Goal: Task Accomplishment & Management: Use online tool/utility

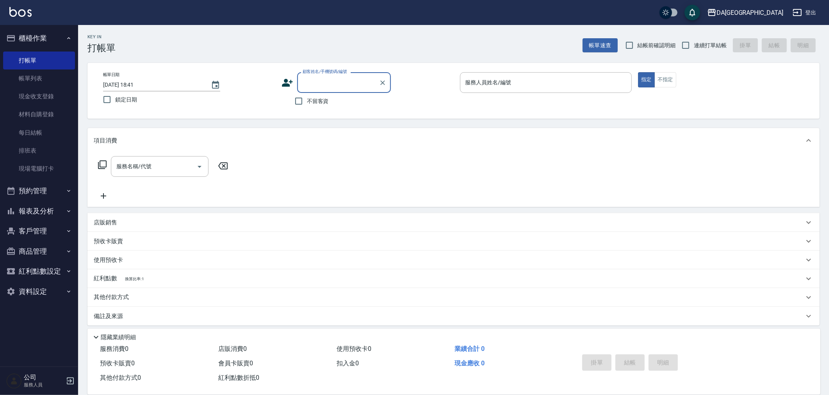
click at [297, 105] on input "不留客資" at bounding box center [298, 101] width 16 height 16
checkbox input "true"
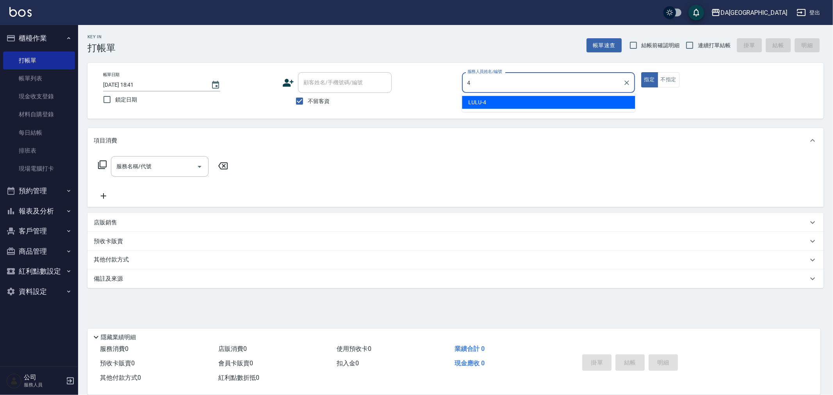
type input "LULU-4"
type button "true"
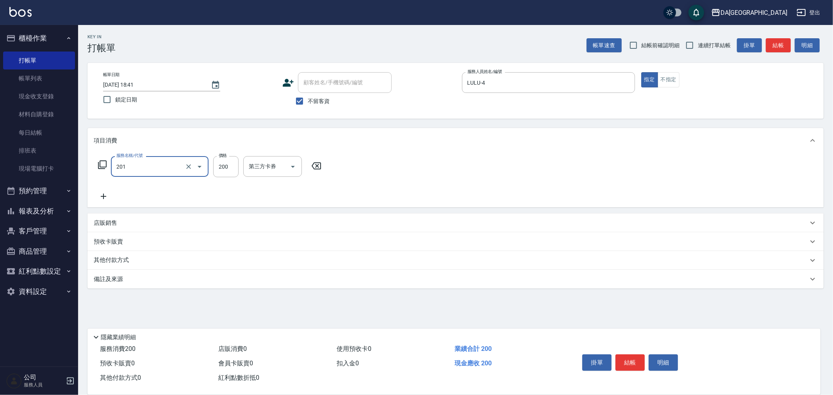
type input "洗髮(201)"
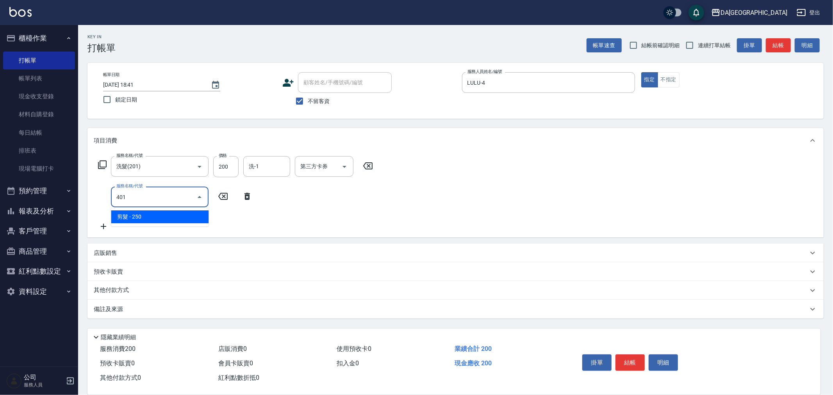
type input "剪髮(401)"
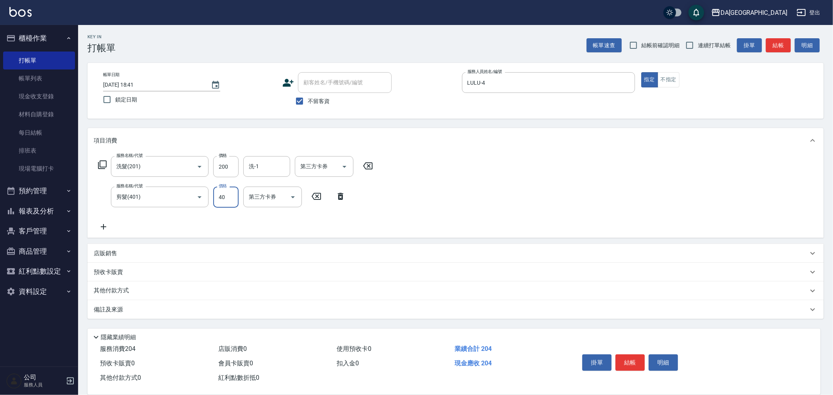
type input "400"
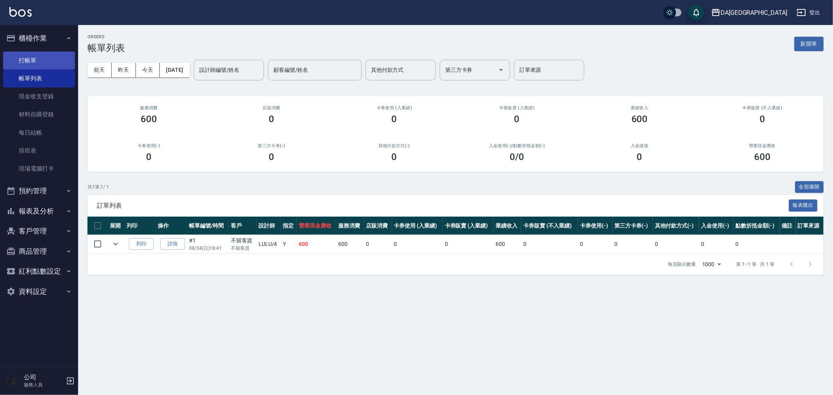
click at [26, 57] on link "打帳單" at bounding box center [39, 61] width 72 height 18
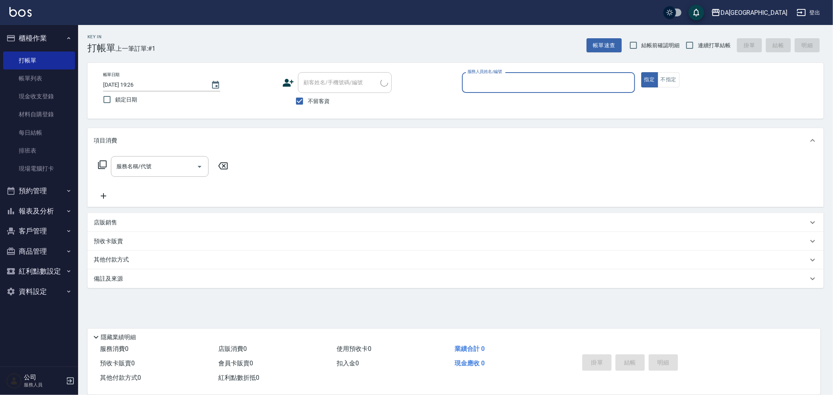
click at [711, 52] on label "連續打單結帳" at bounding box center [705, 45] width 49 height 16
click at [698, 52] on input "連續打單結帳" at bounding box center [689, 45] width 16 height 16
checkbox input "true"
click at [538, 78] on input "服務人員姓名/編號" at bounding box center [548, 83] width 166 height 14
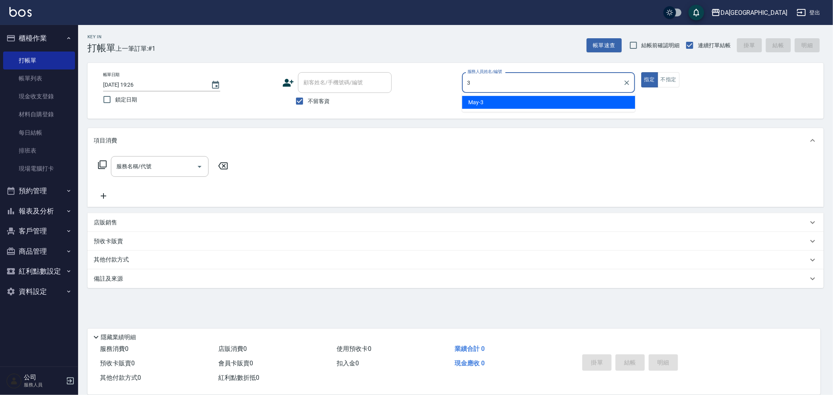
type input "May-3"
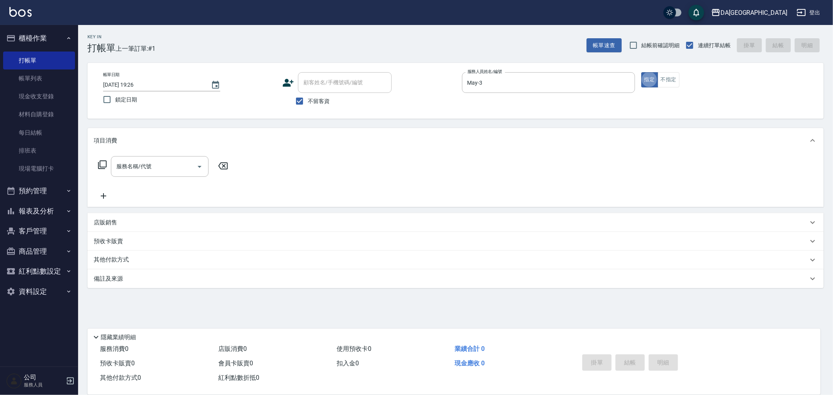
type button "true"
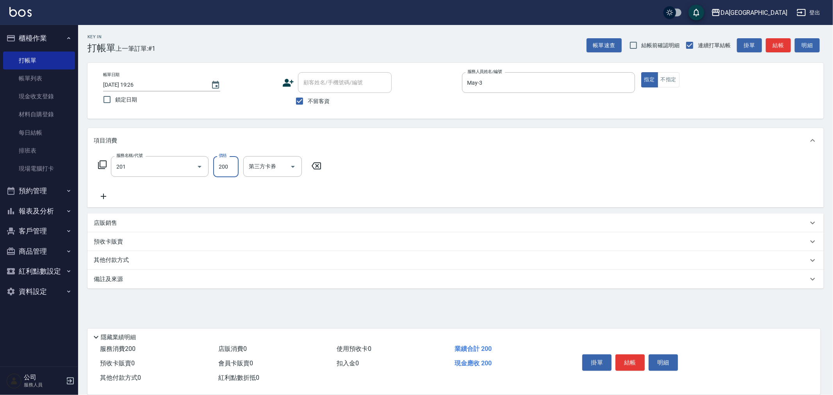
type input "洗髮(201)"
type input "300"
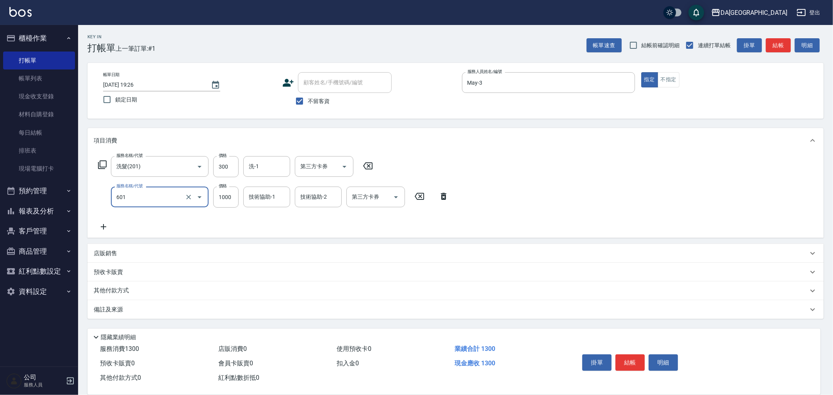
type input "自備護髮(1000上)(601)"
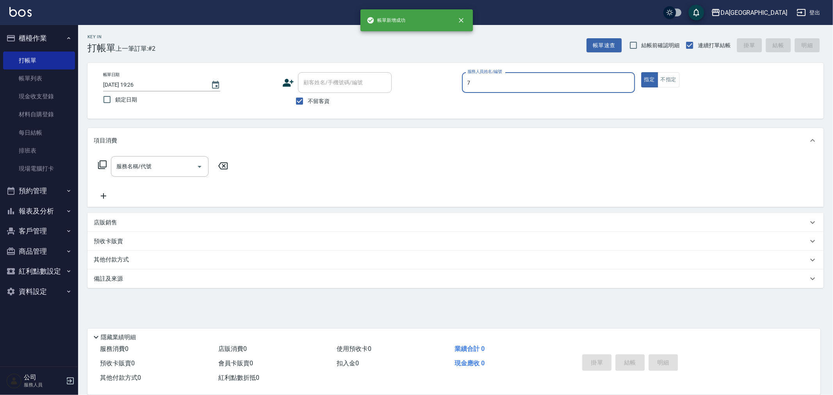
type input "Mimi-7"
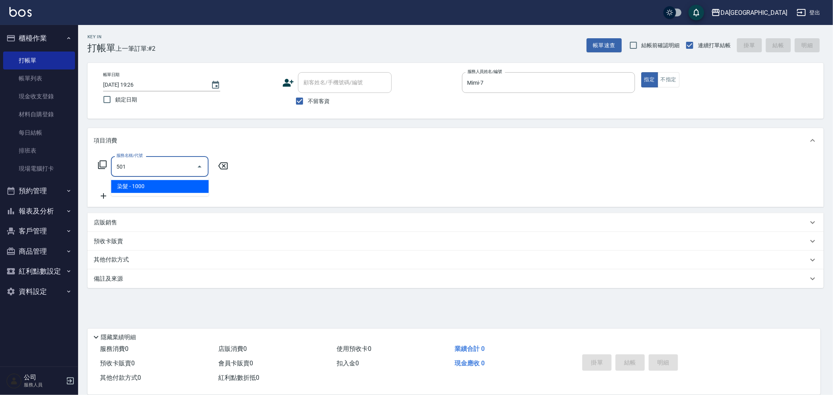
type input "染髮(501)"
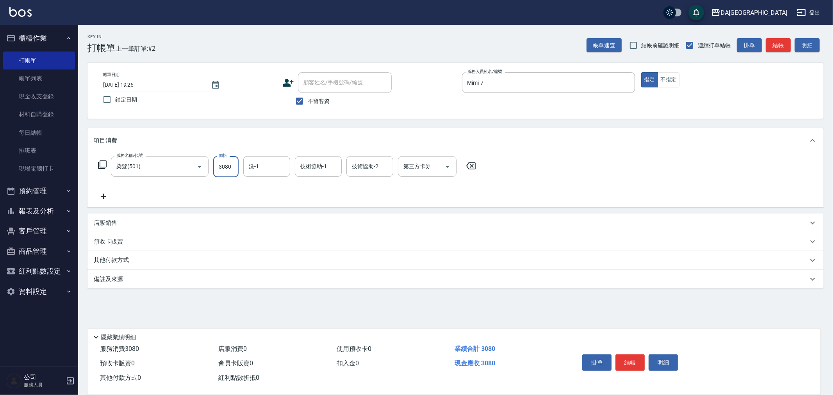
type input "3080"
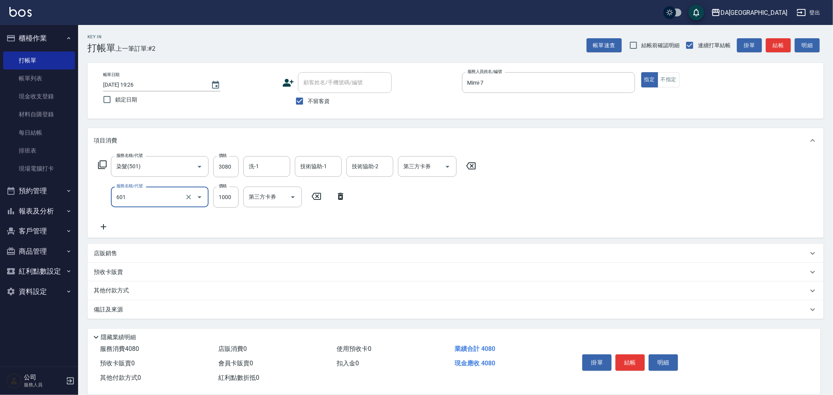
type input "自備護髮(1000上)(601)"
type input "1600"
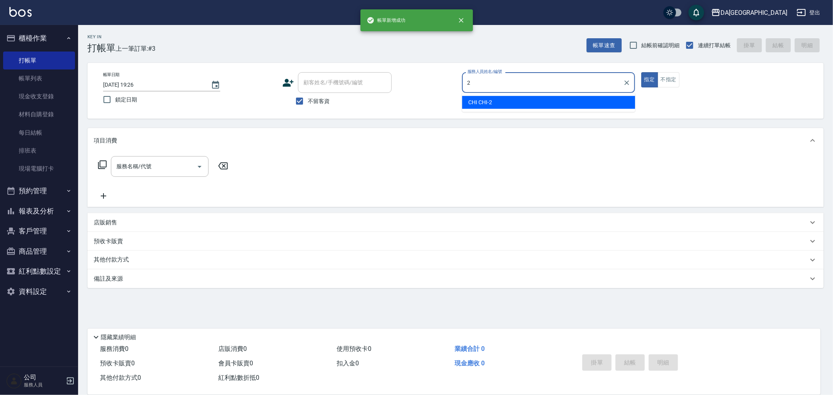
type input "CHI CHI-2"
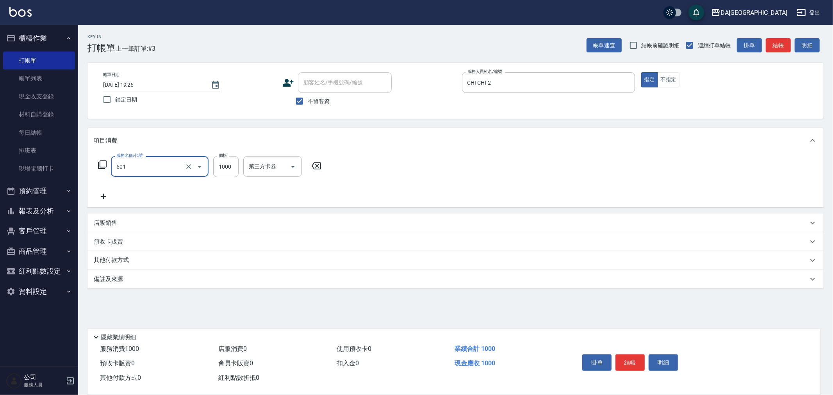
type input "染髮(501)"
type input "1698"
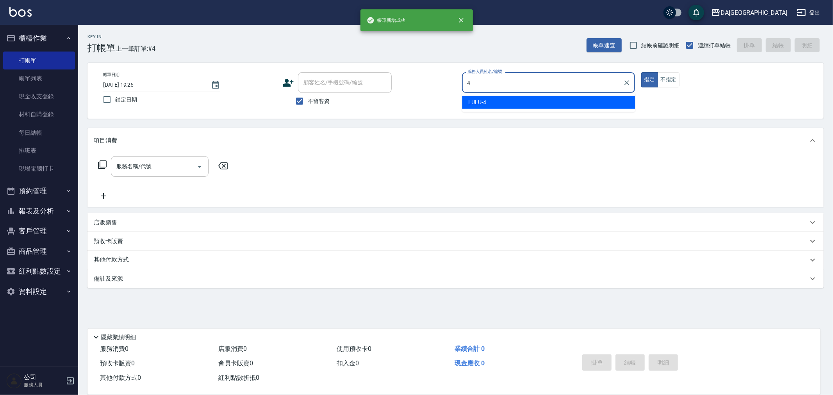
type input "LULU-4"
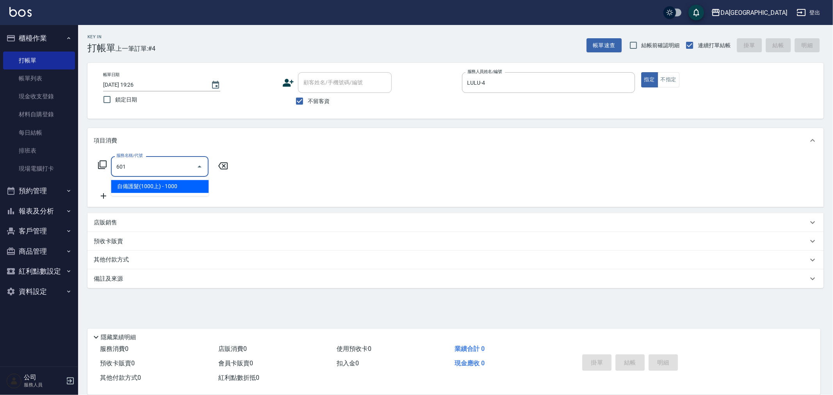
type input "自備護髮(1000上)(601)"
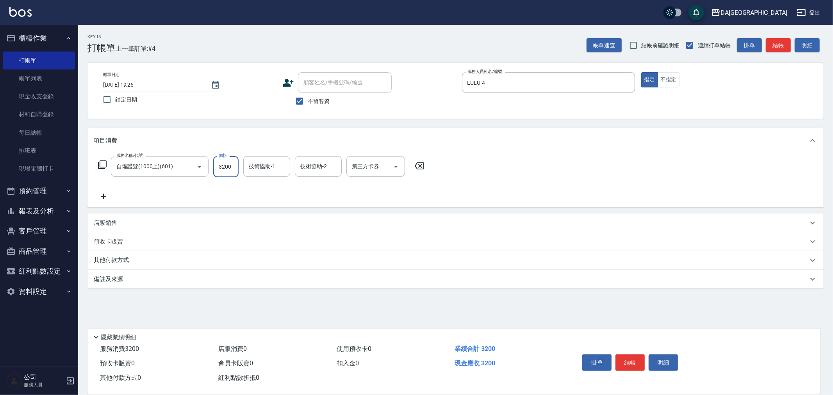
type input "3200"
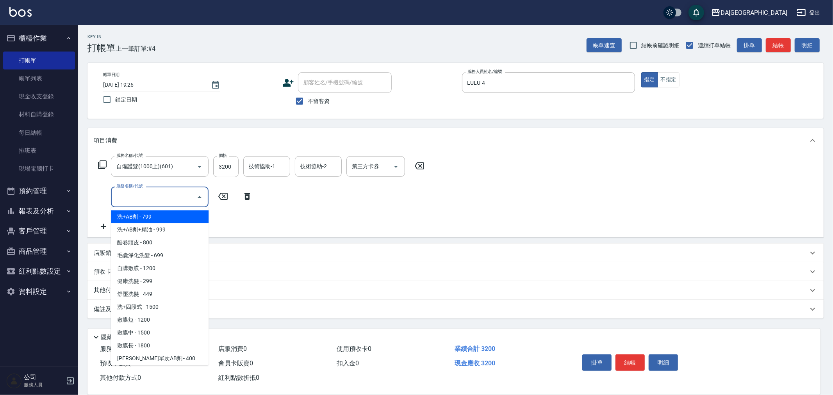
type input "洗+AB劑(101)"
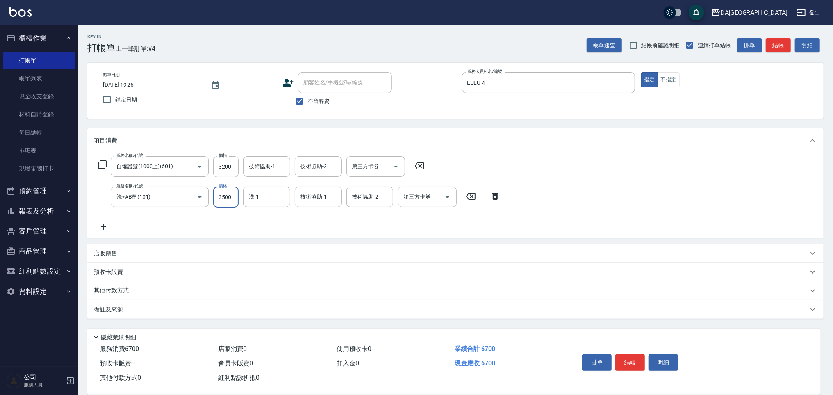
type input "3500"
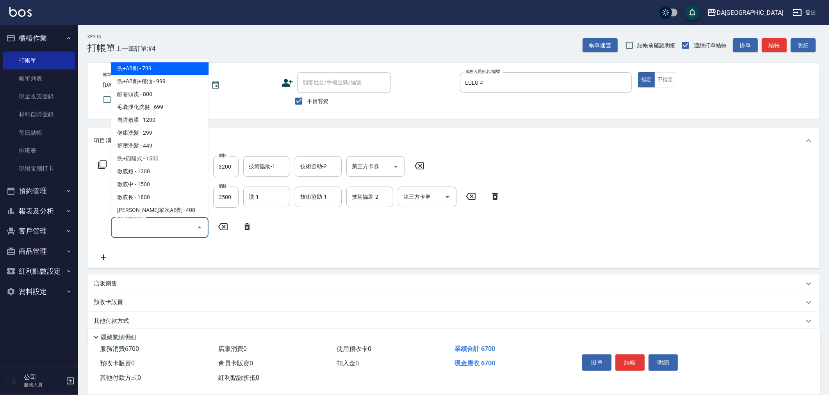
type input "洗+AB劑(101)"
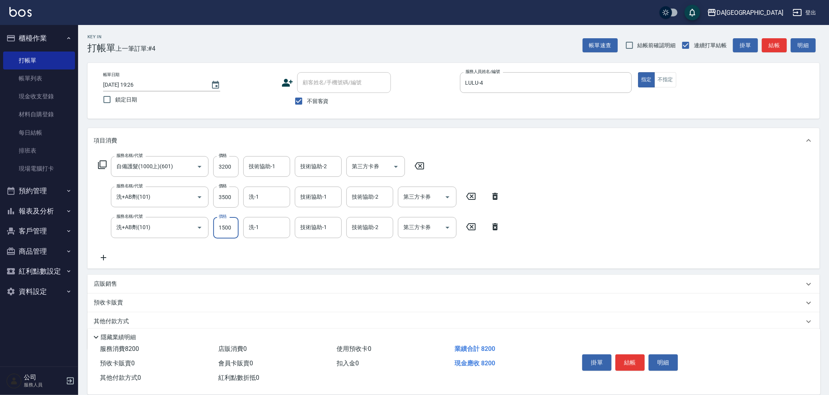
type input "1500"
click at [476, 198] on icon at bounding box center [471, 196] width 20 height 9
click at [99, 162] on icon at bounding box center [102, 164] width 9 height 9
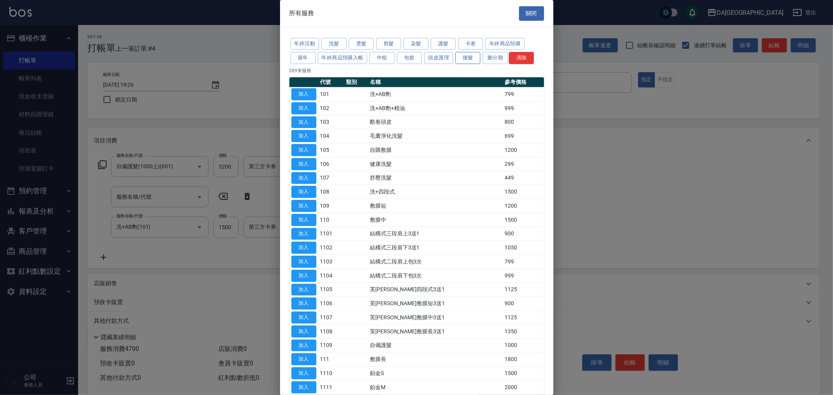
click at [466, 57] on button "接髮" at bounding box center [467, 58] width 25 height 12
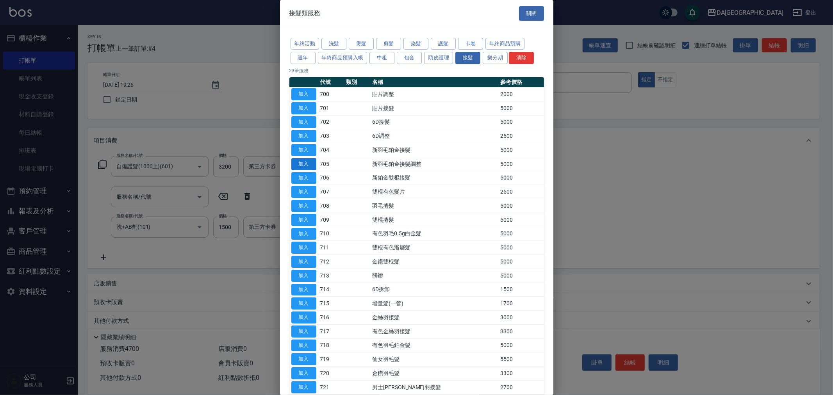
click at [304, 162] on button "加入" at bounding box center [303, 164] width 25 height 12
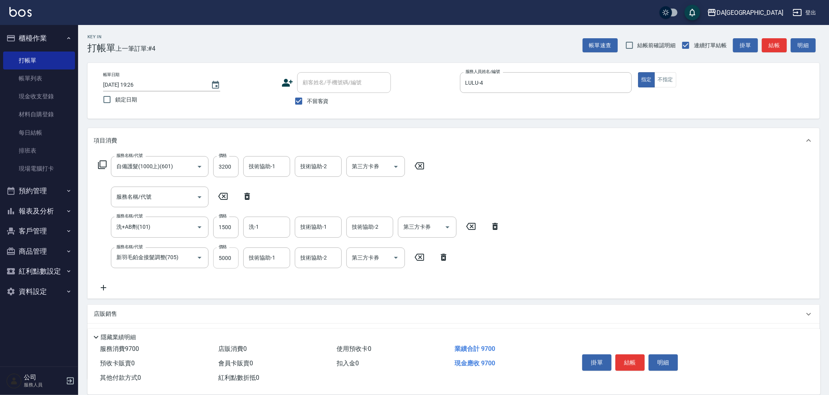
click at [223, 258] on input "5000" at bounding box center [225, 258] width 25 height 21
type input "3500"
drag, startPoint x: 628, startPoint y: 369, endPoint x: 633, endPoint y: 364, distance: 6.9
click at [632, 365] on div "掛單 結帳 明細" at bounding box center [630, 363] width 102 height 25
click at [633, 364] on button "結帳" at bounding box center [629, 362] width 29 height 16
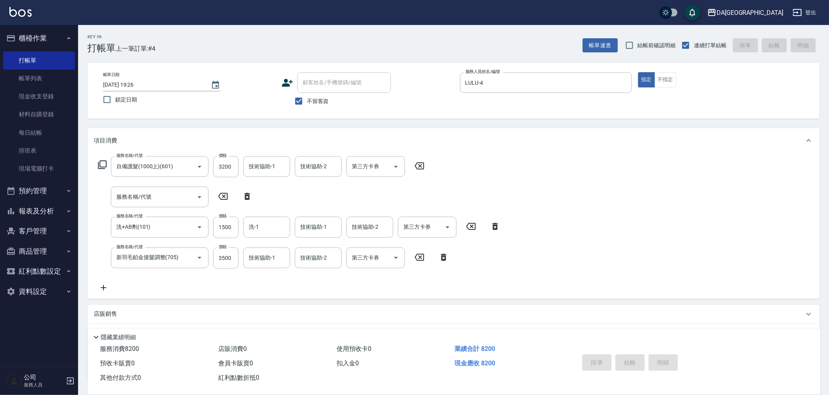
type input "[DATE] 19:27"
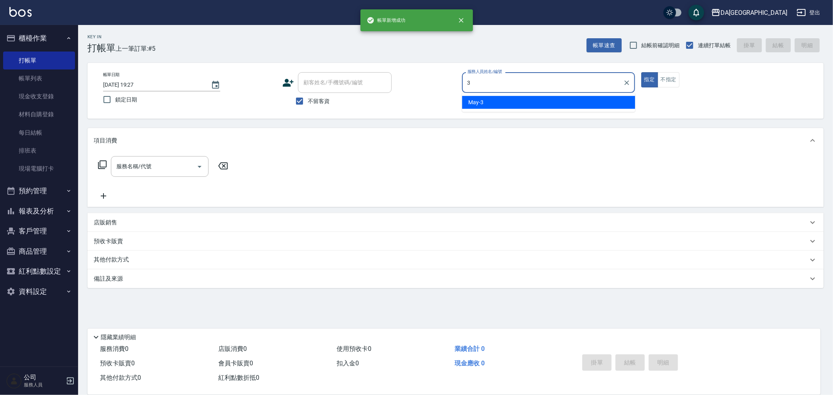
type input "May-3"
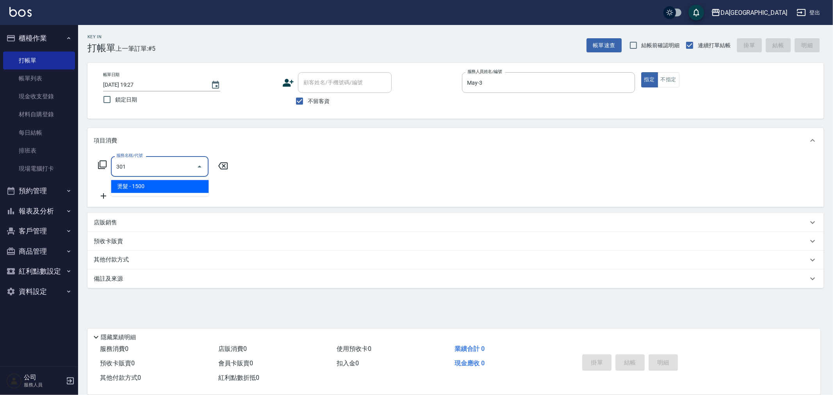
type input "燙髮(301)"
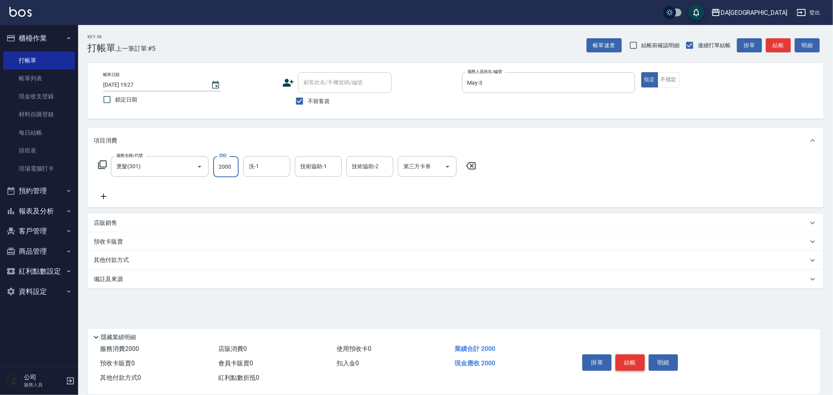
type input "2000"
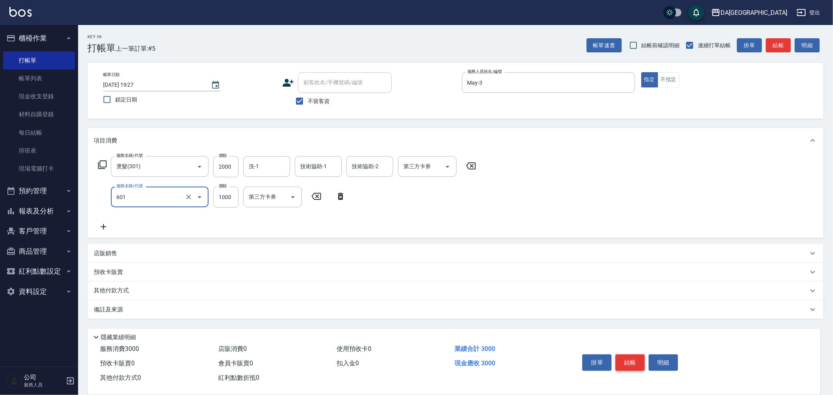
type input "自備護髮(1000上)(601)"
type input "1139"
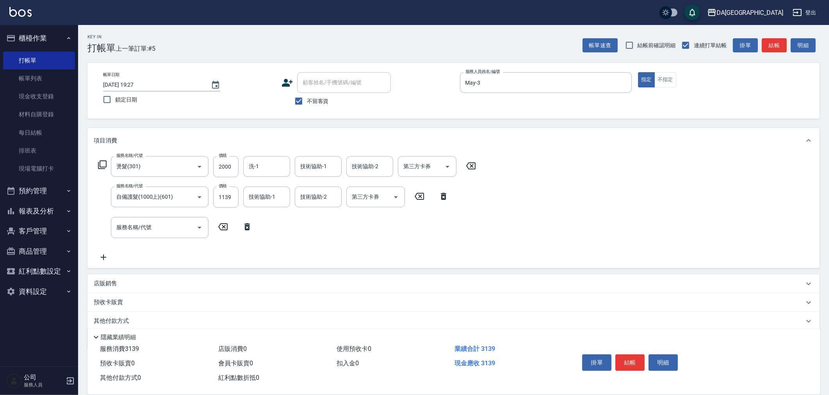
click at [112, 280] on p "店販銷售" at bounding box center [105, 284] width 23 height 8
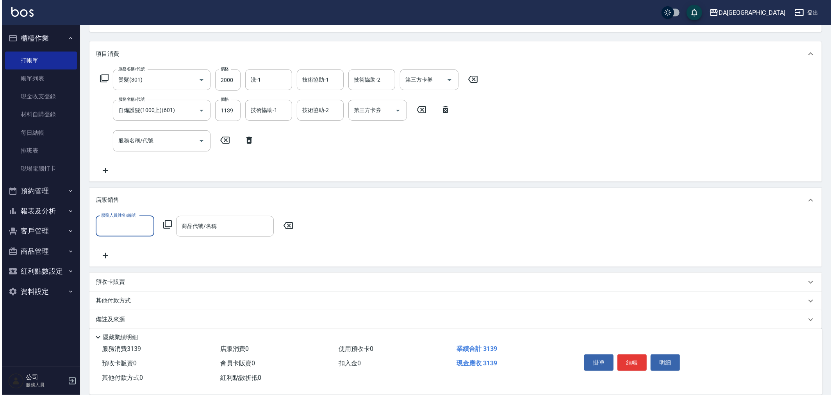
scroll to position [87, 0]
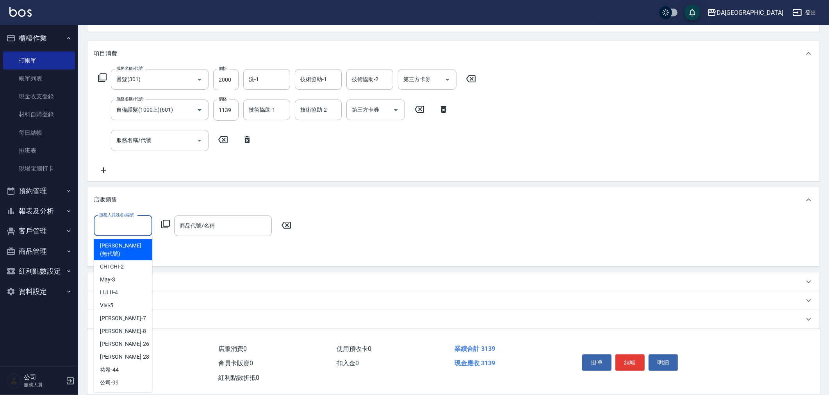
click at [131, 225] on input "服務人員姓名/編號" at bounding box center [123, 226] width 52 height 14
click at [120, 273] on div "May -3" at bounding box center [123, 279] width 59 height 13
type input "May-3"
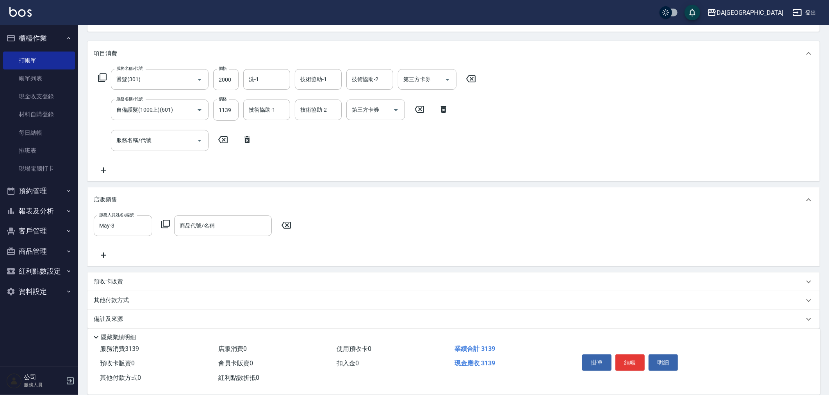
click at [168, 223] on icon at bounding box center [165, 223] width 9 height 9
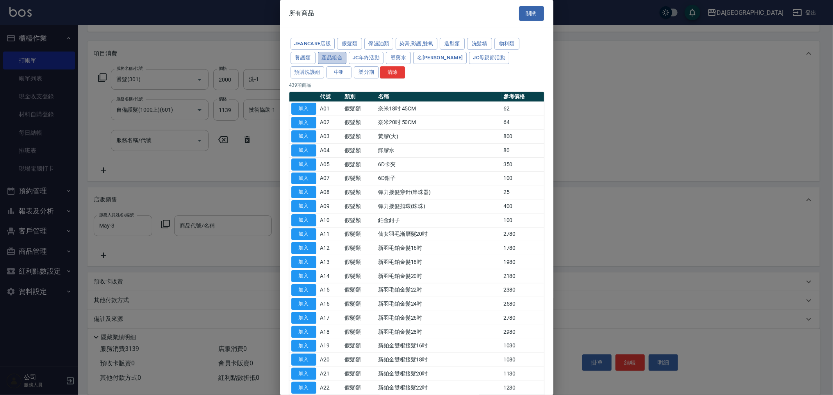
click at [326, 55] on button "產品組合" at bounding box center [332, 58] width 29 height 12
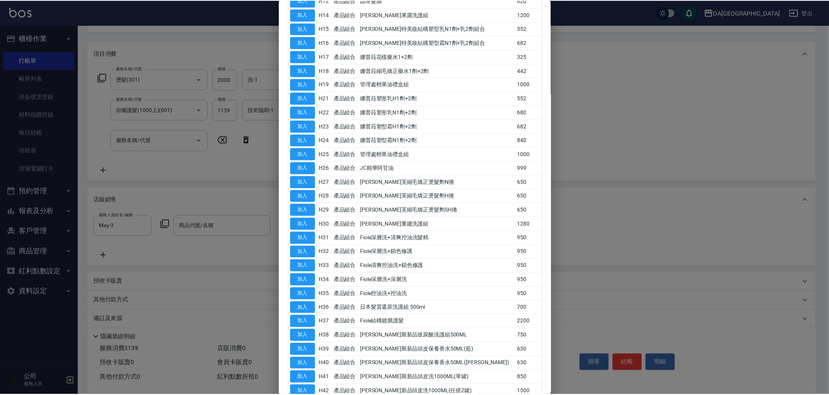
scroll to position [267, 0]
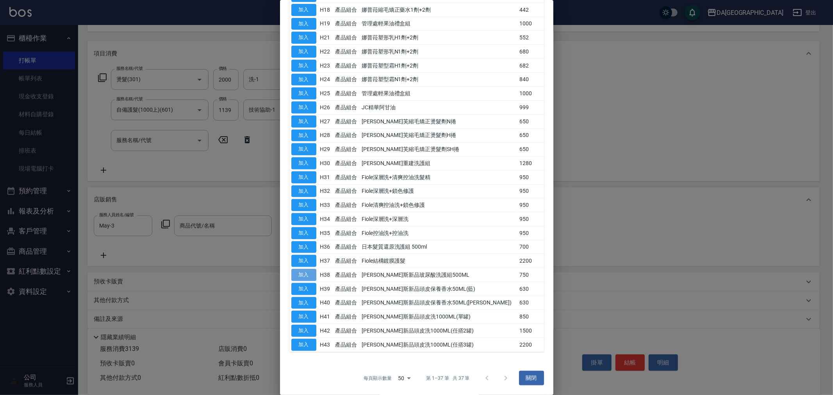
click at [308, 274] on button "加入" at bounding box center [303, 275] width 25 height 12
type input "[PERSON_NAME]斯新品玻尿酸洗護組500ML"
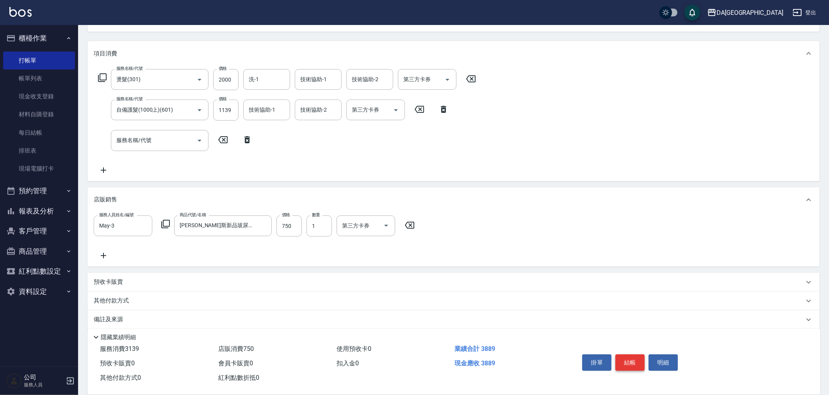
click at [640, 360] on button "結帳" at bounding box center [629, 362] width 29 height 16
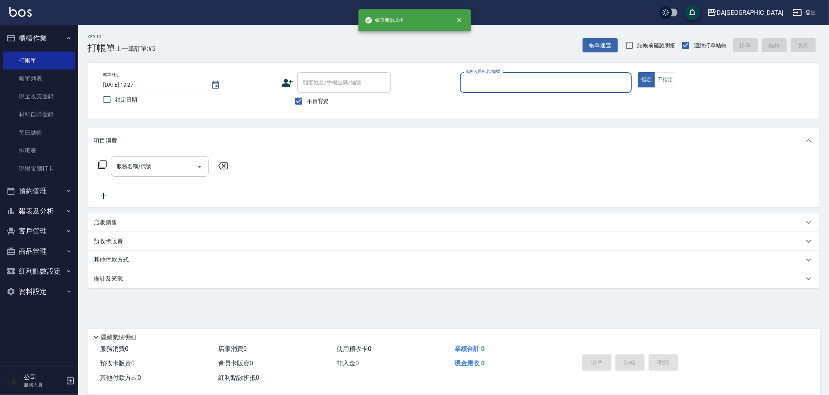
scroll to position [0, 0]
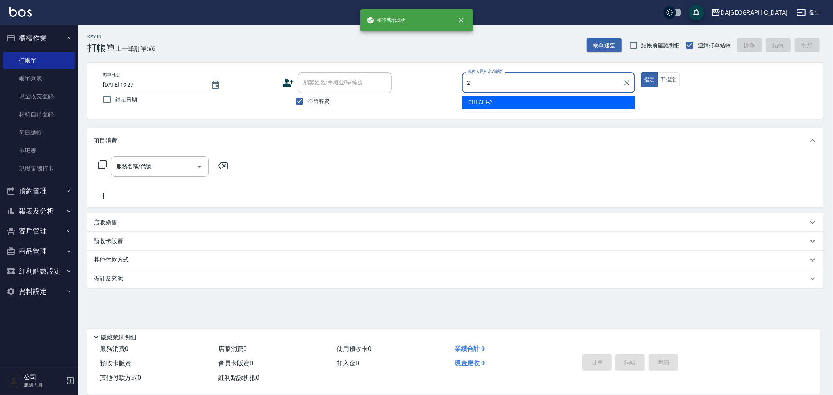
type input "CHI CHI-2"
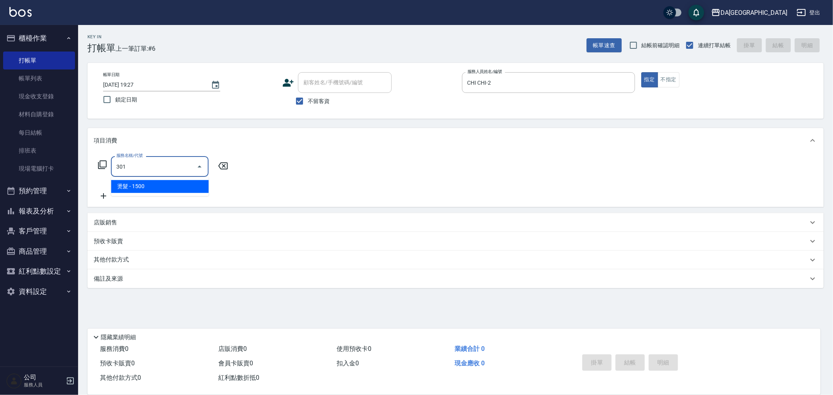
type input "燙髮(301)"
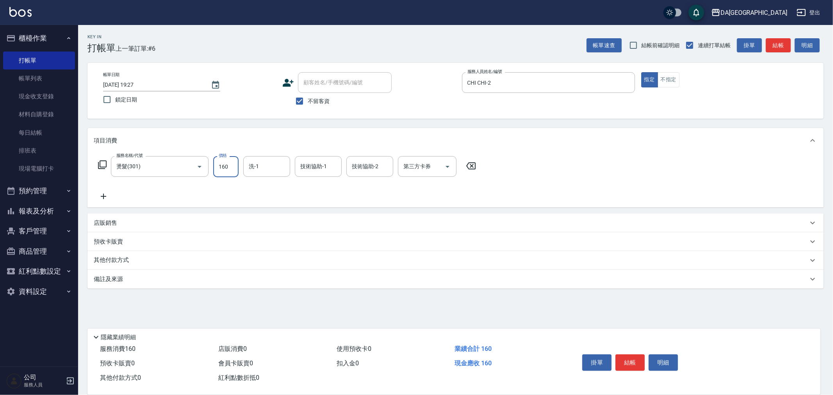
type input "1600"
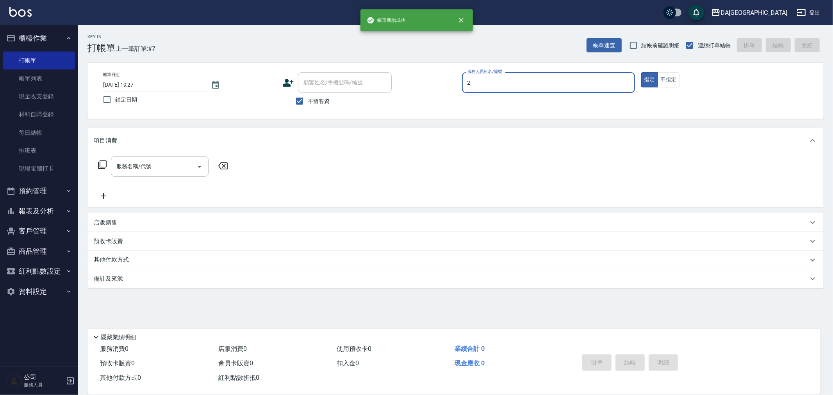
type input "CHI CHI-2"
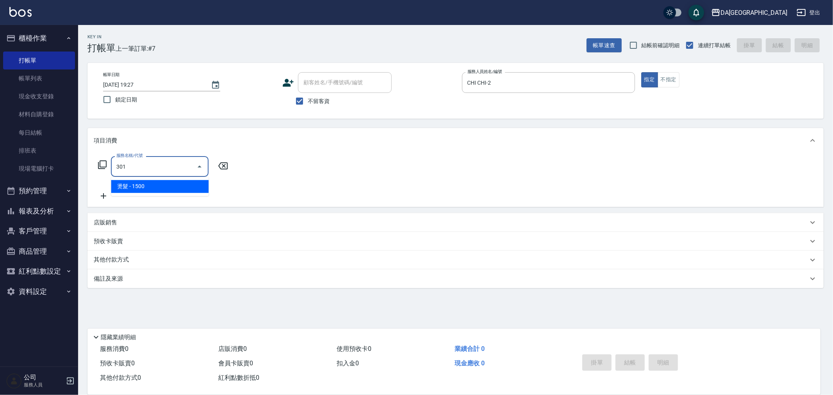
type input "燙髮(301)"
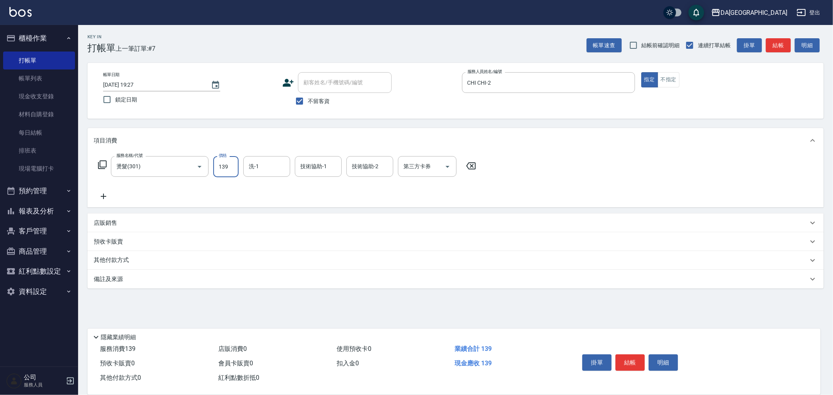
type input "1399"
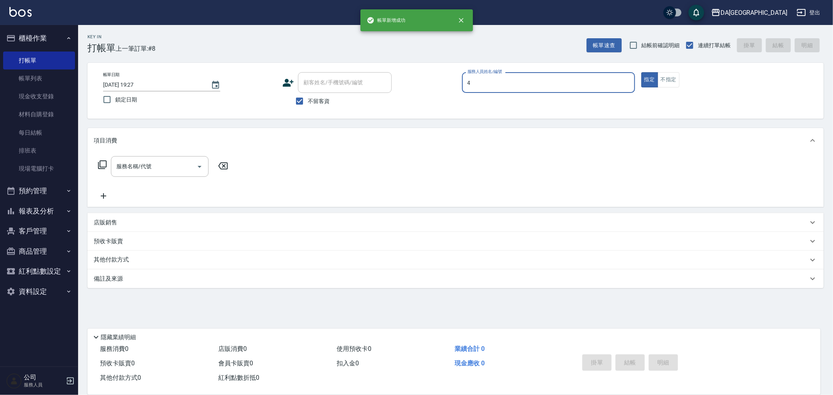
type input "LULU-4"
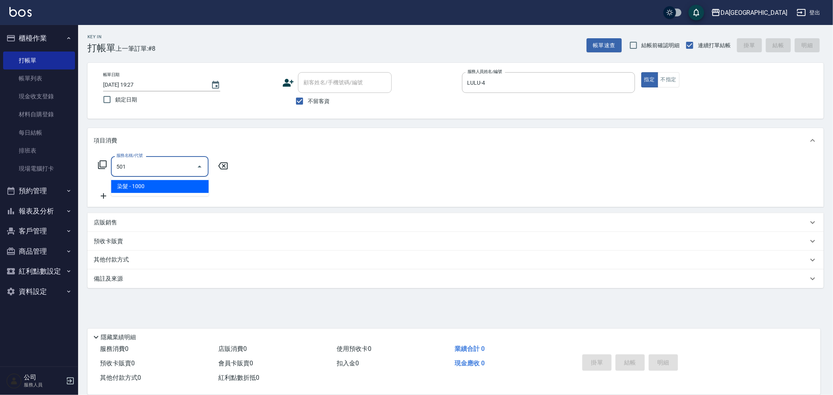
type input "染髮(501)"
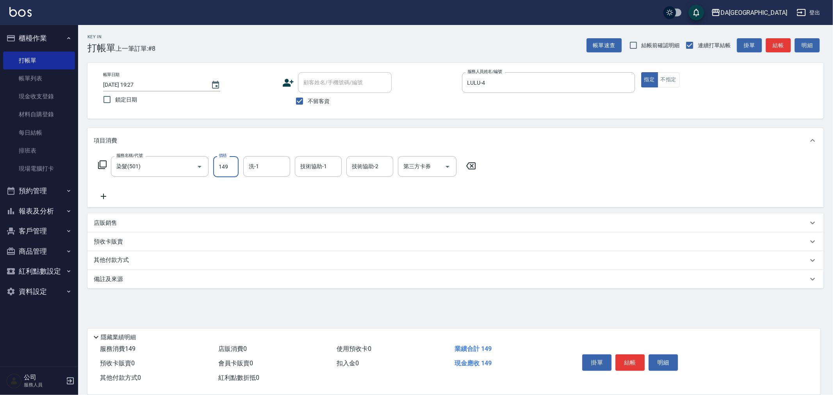
type input "1499"
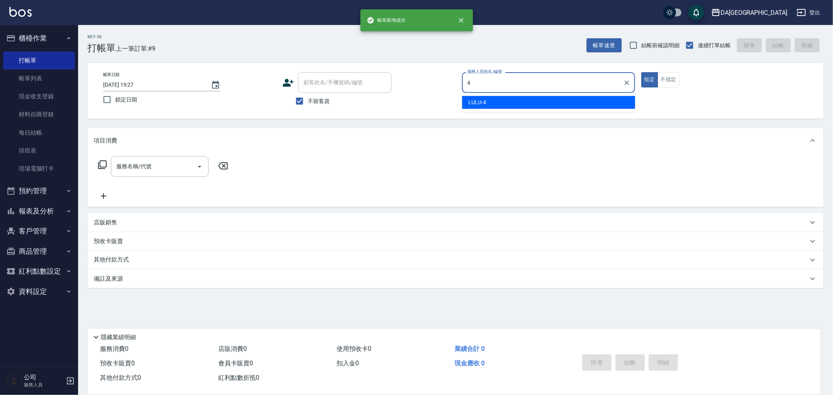
type input "LULU-4"
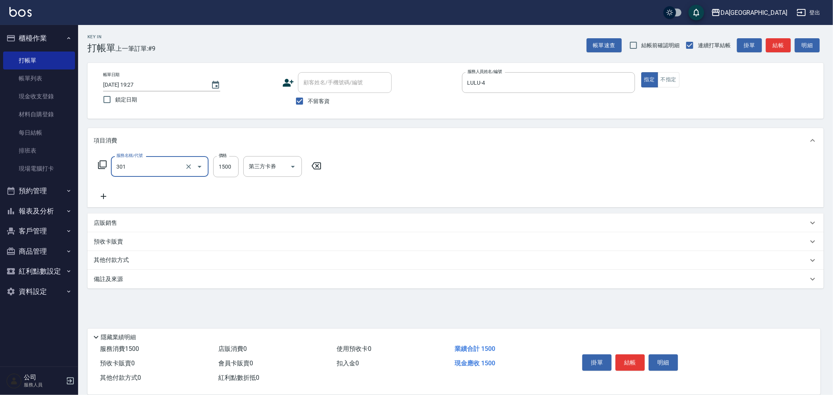
type input "燙髮(301)"
type input "1200"
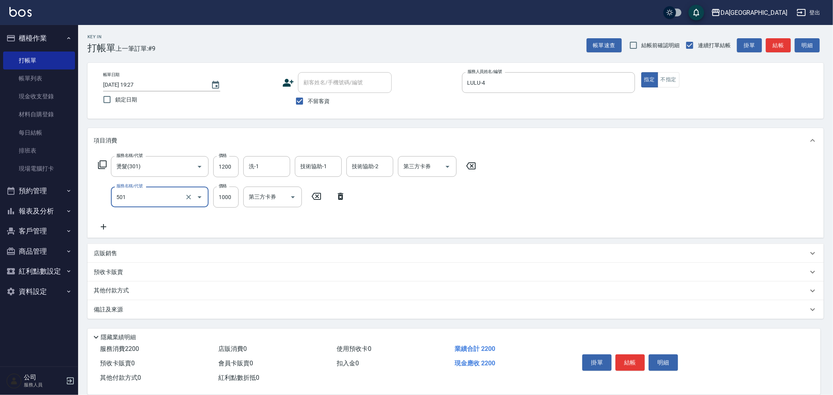
type input "染髮(501)"
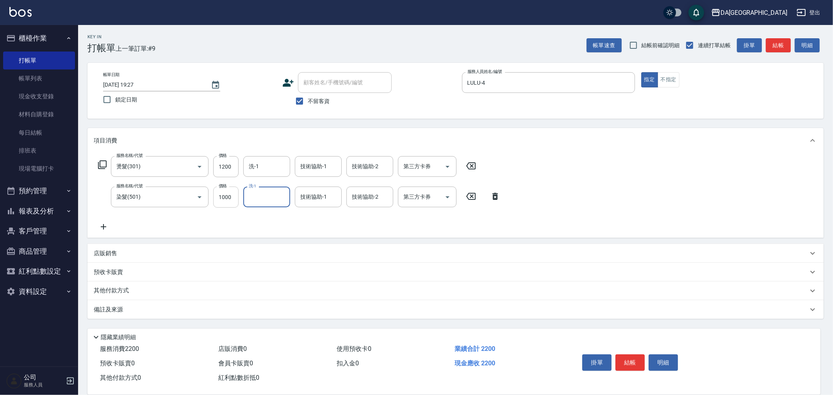
click at [229, 199] on input "1000" at bounding box center [225, 197] width 25 height 21
type input "1499"
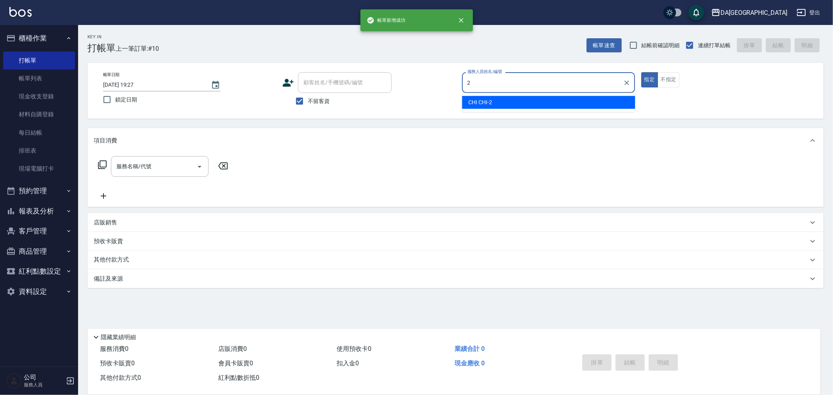
type input "CHI CHI-2"
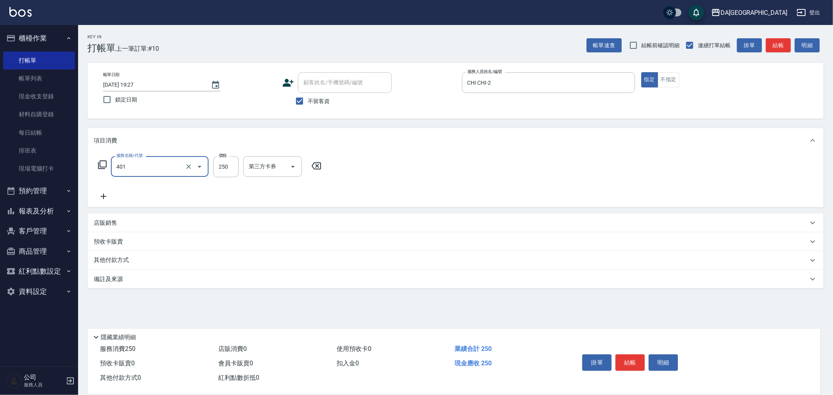
type input "剪髮(401)"
type input "400"
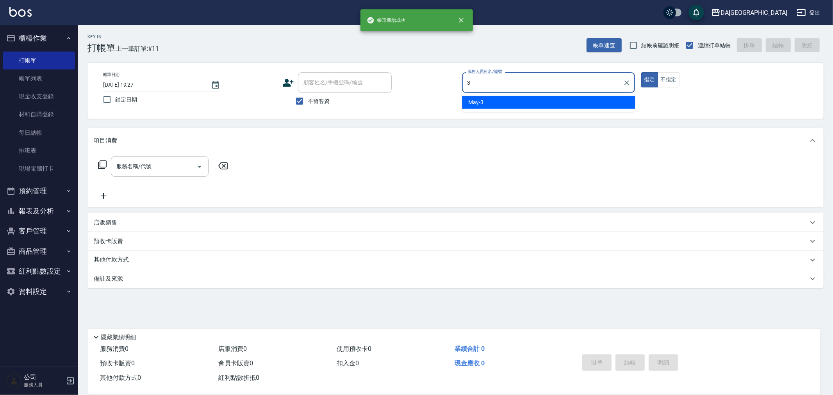
type input "May-3"
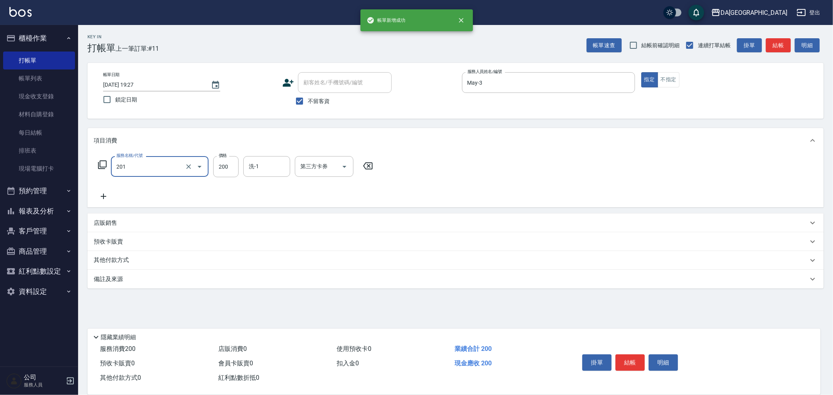
type input "洗髮(201)"
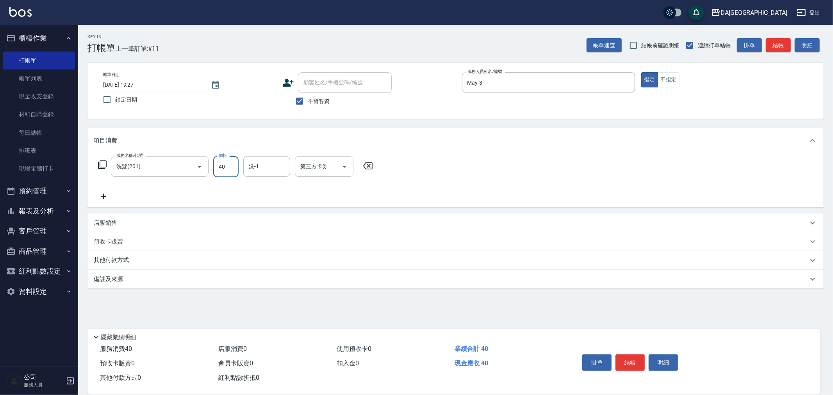
type input "400"
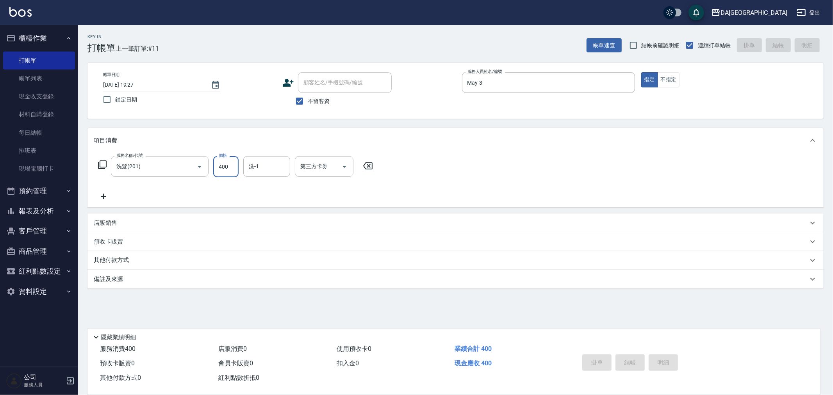
type input "[DATE] 19:28"
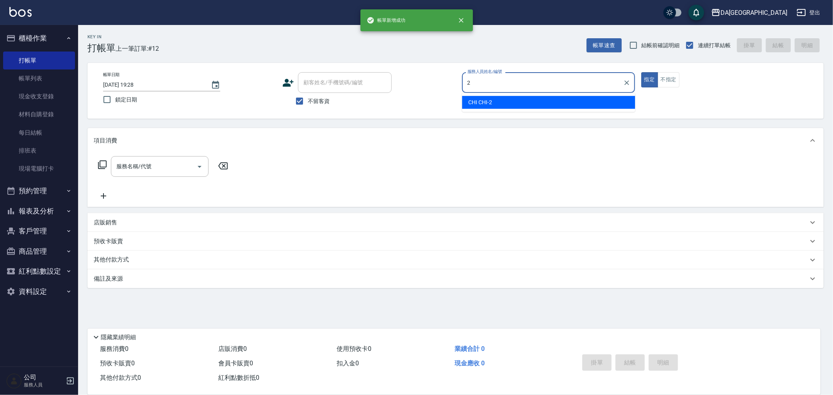
type input "CHI CHI-2"
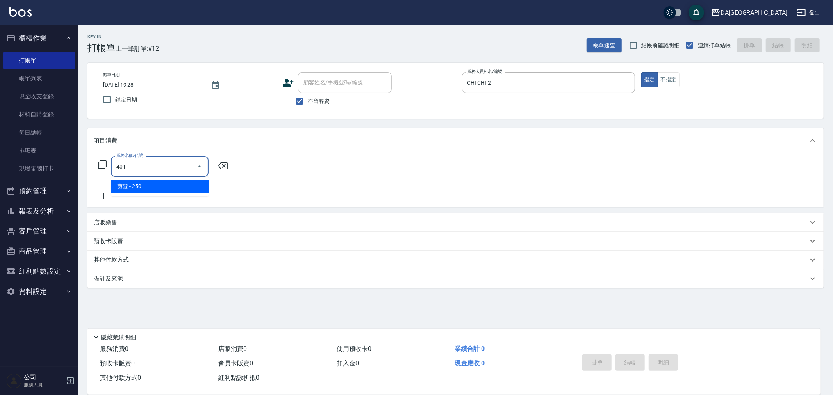
type input "剪髮(401)"
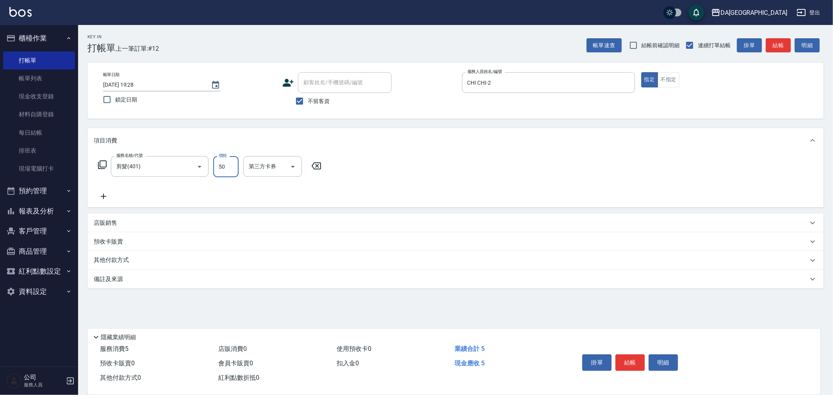
type input "500"
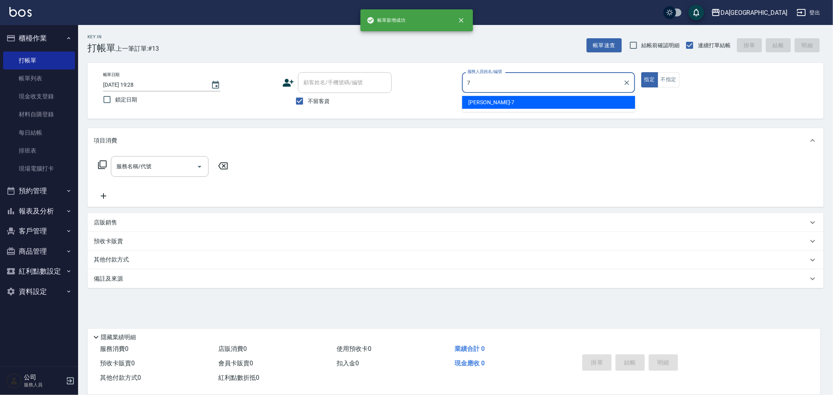
type input "Mimi-7"
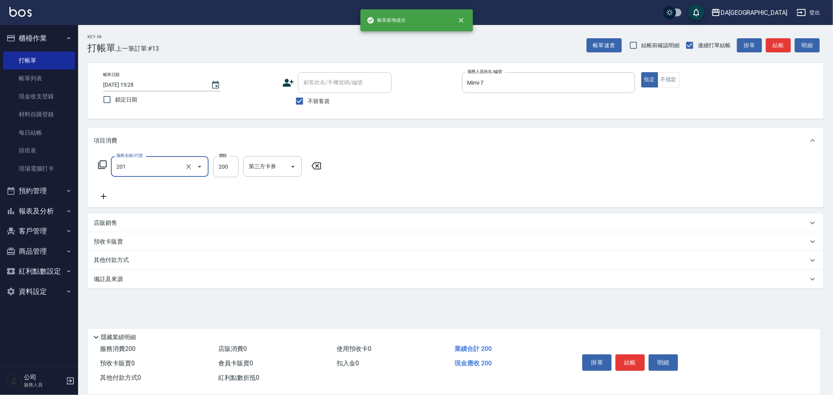
type input "洗髮(201)"
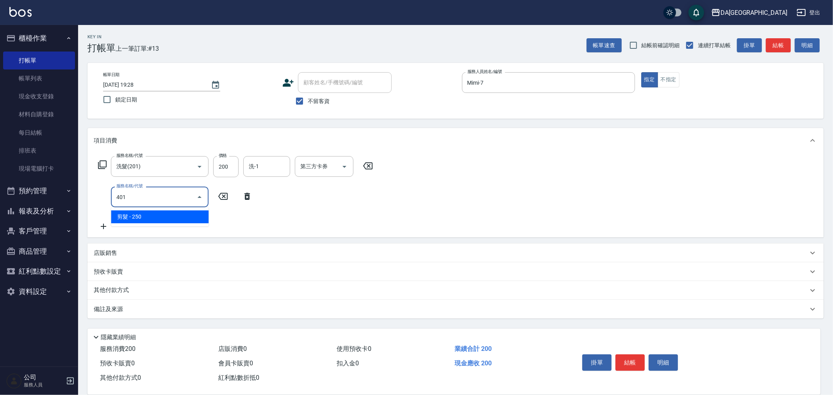
type input "剪髮(401)"
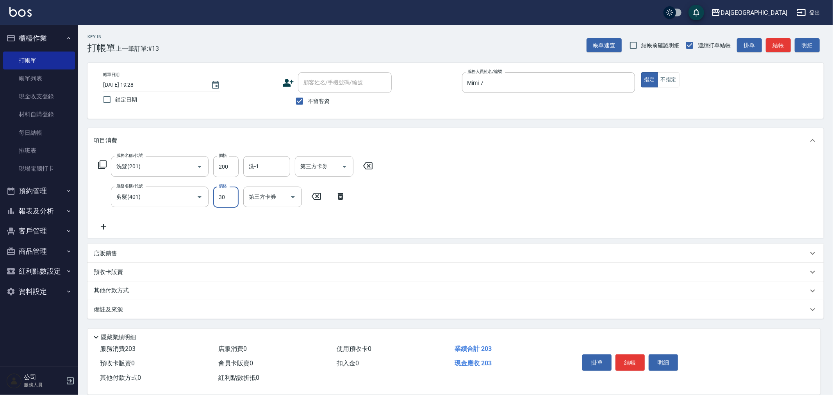
type input "300"
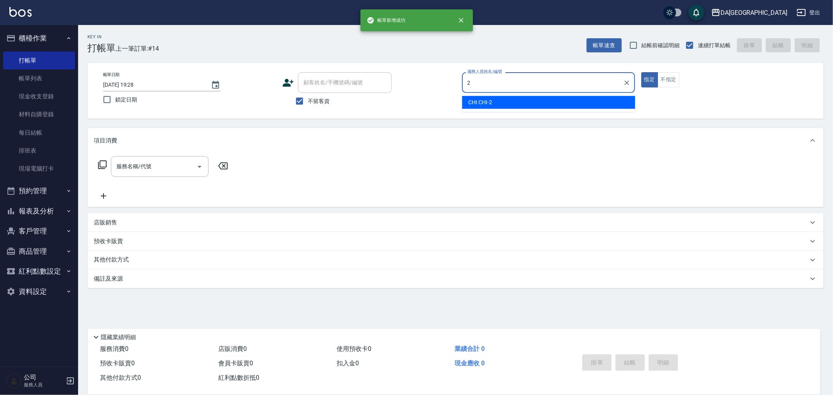
type input "CHI CHI-2"
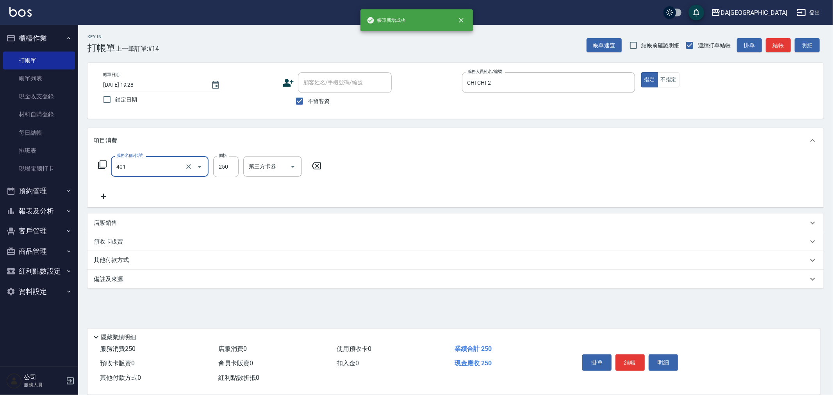
type input "剪髮(401)"
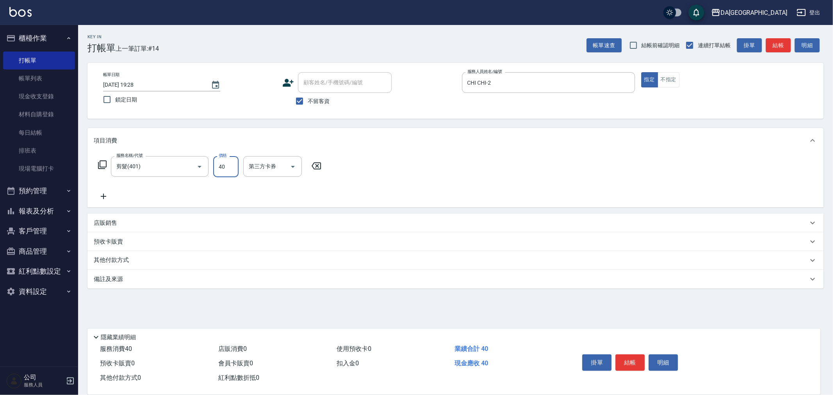
type input "400"
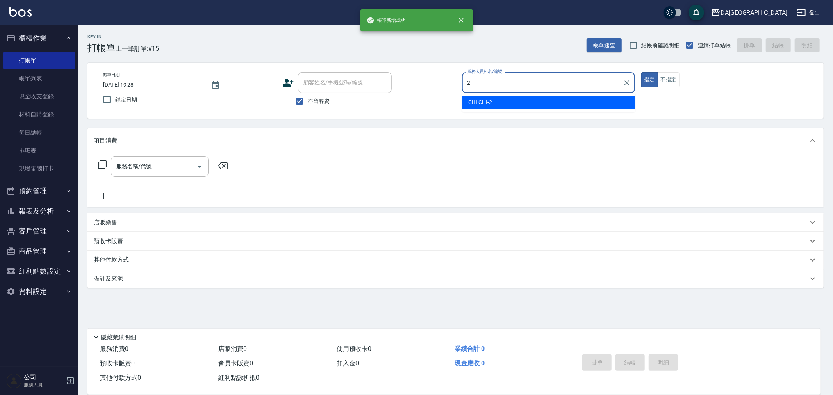
type input "CHI CHI-2"
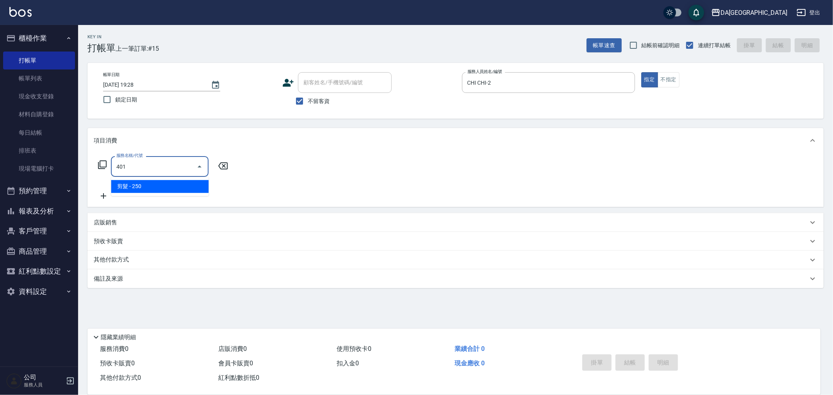
type input "剪髮(401)"
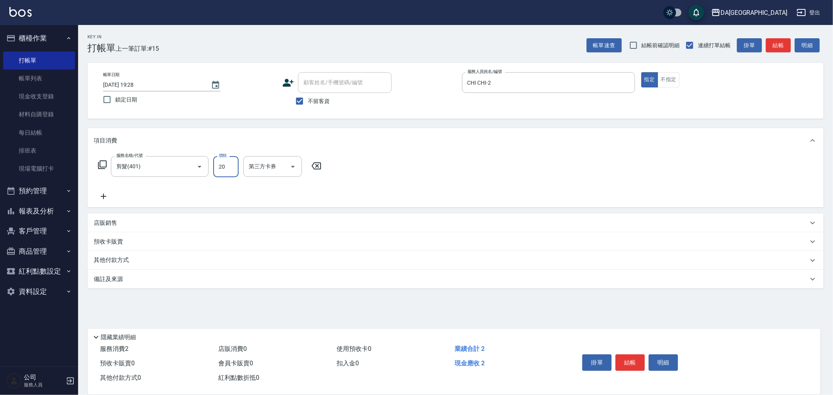
type input "200"
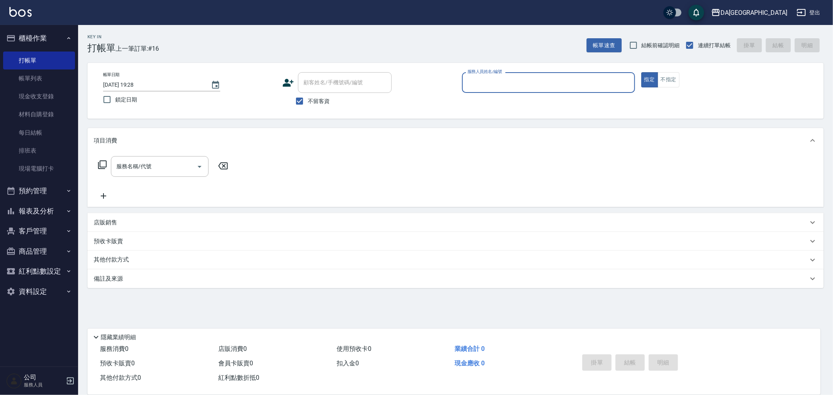
click at [40, 208] on button "報表及分析" at bounding box center [39, 211] width 72 height 20
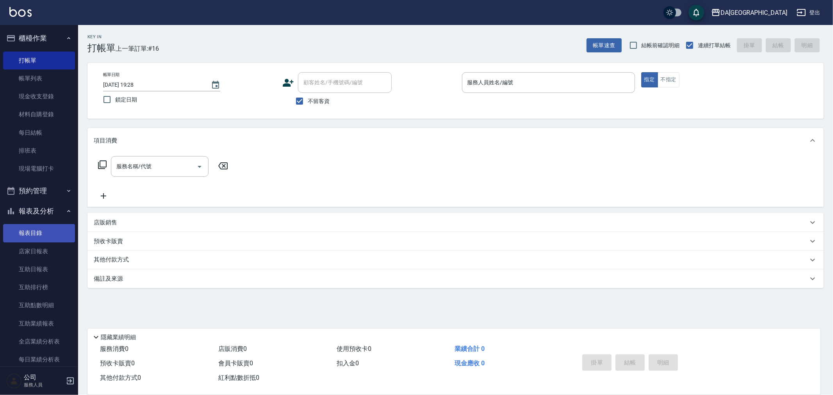
click at [29, 237] on link "報表目錄" at bounding box center [39, 233] width 72 height 18
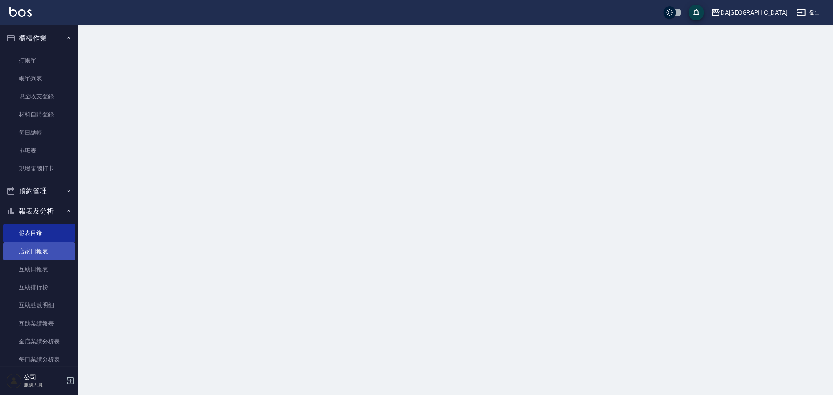
click at [30, 252] on link "店家日報表" at bounding box center [39, 251] width 72 height 18
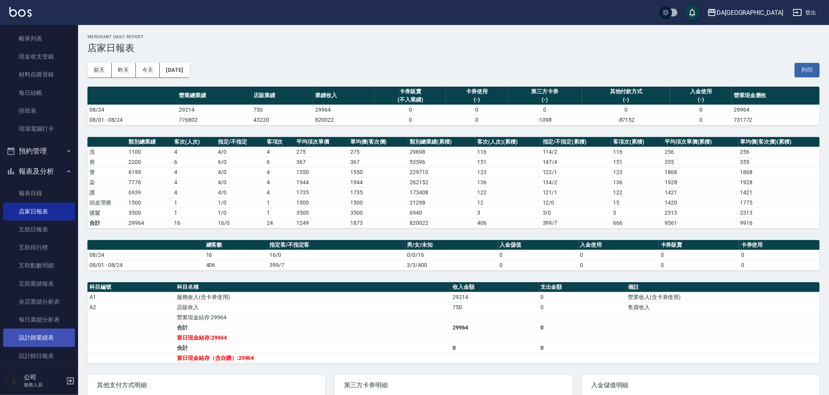
scroll to position [87, 0]
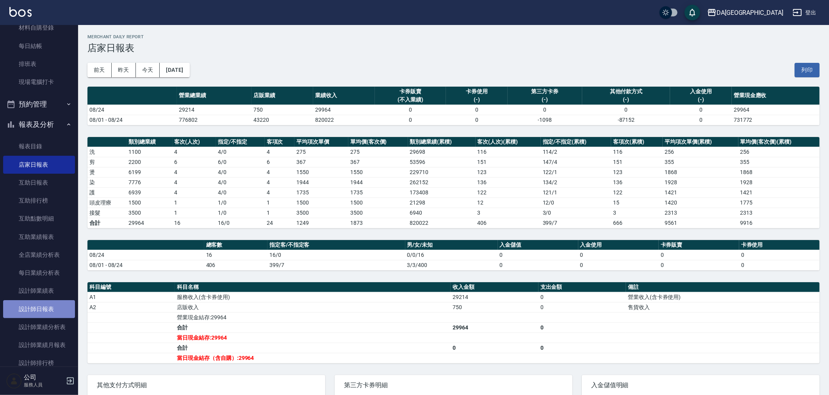
click at [44, 313] on link "設計師日報表" at bounding box center [39, 309] width 72 height 18
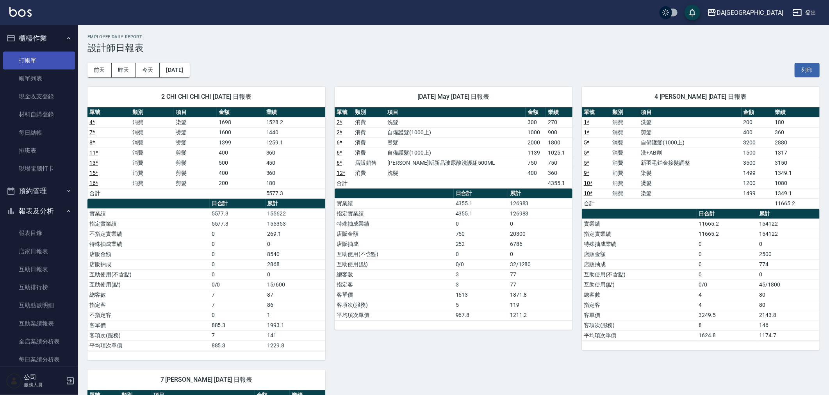
click at [34, 59] on link "打帳單" at bounding box center [39, 61] width 72 height 18
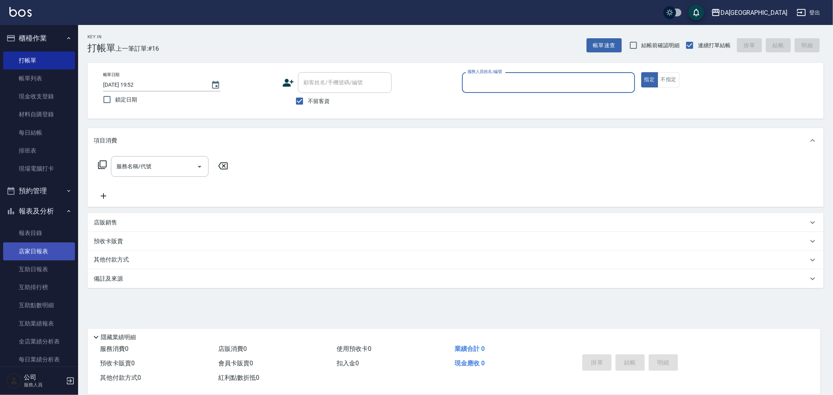
click at [32, 246] on link "店家日報表" at bounding box center [39, 251] width 72 height 18
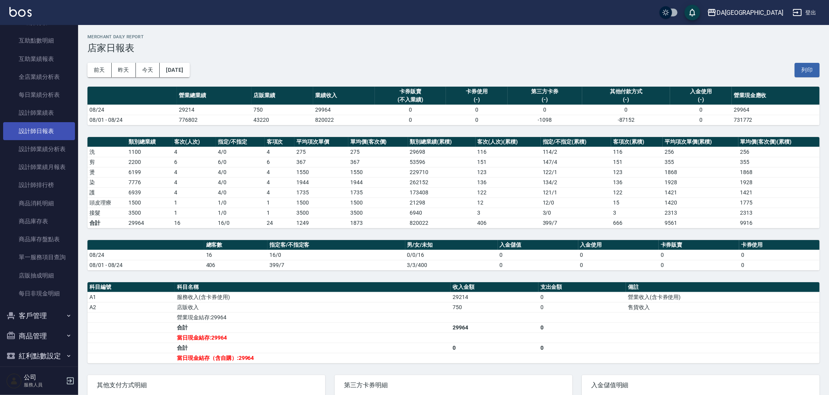
scroll to position [250, 0]
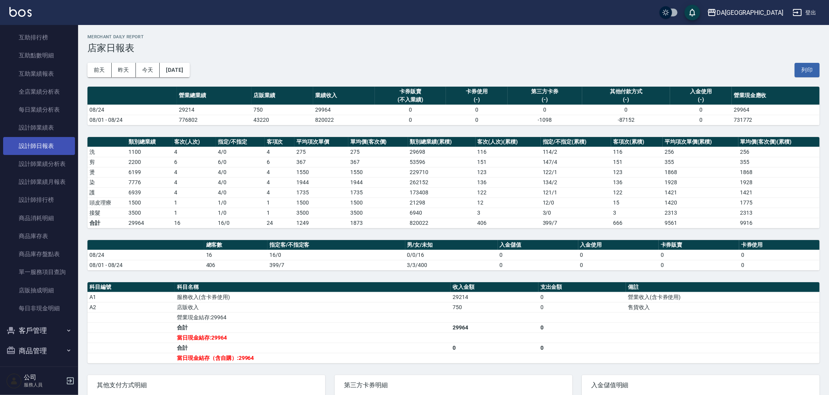
click at [51, 145] on link "設計師日報表" at bounding box center [39, 146] width 72 height 18
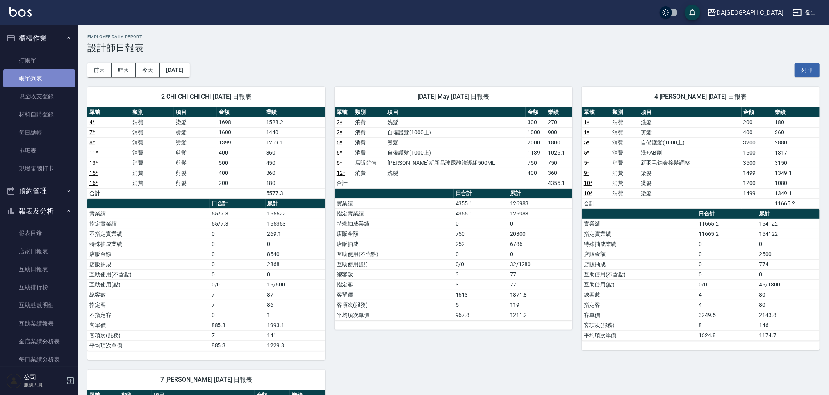
click at [48, 70] on link "帳單列表" at bounding box center [39, 78] width 72 height 18
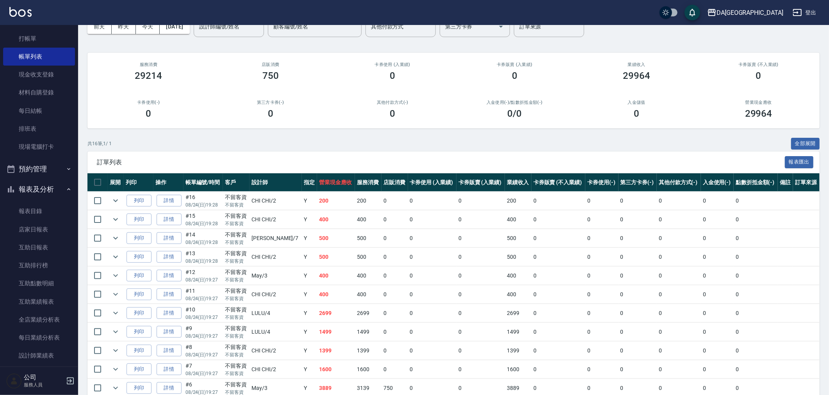
scroll to position [43, 0]
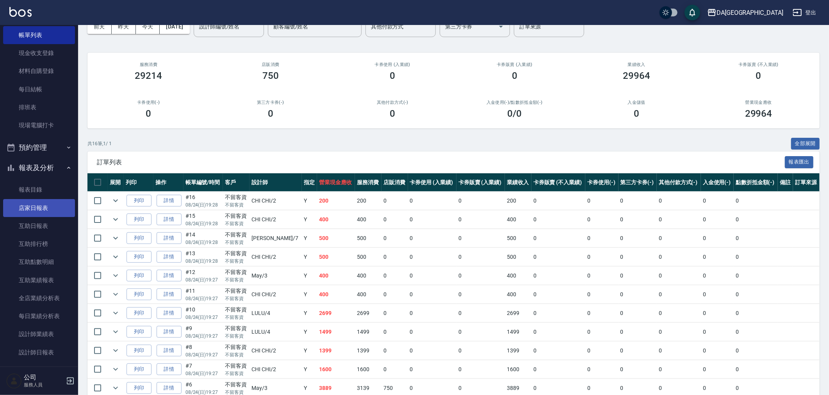
click at [19, 208] on link "店家日報表" at bounding box center [39, 208] width 72 height 18
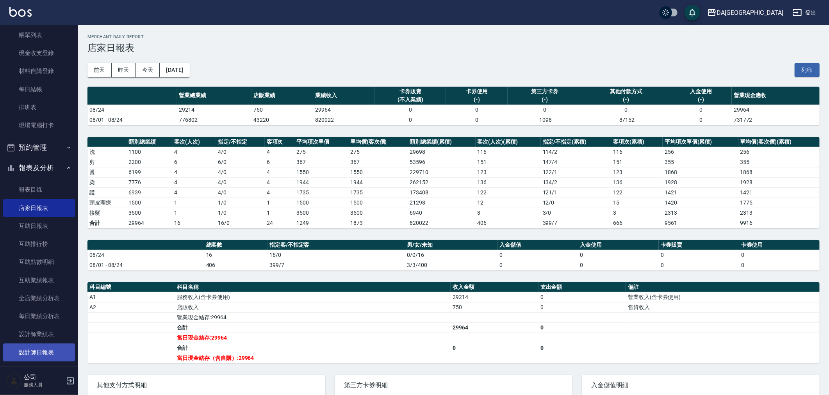
click at [45, 345] on link "設計師日報表" at bounding box center [39, 353] width 72 height 18
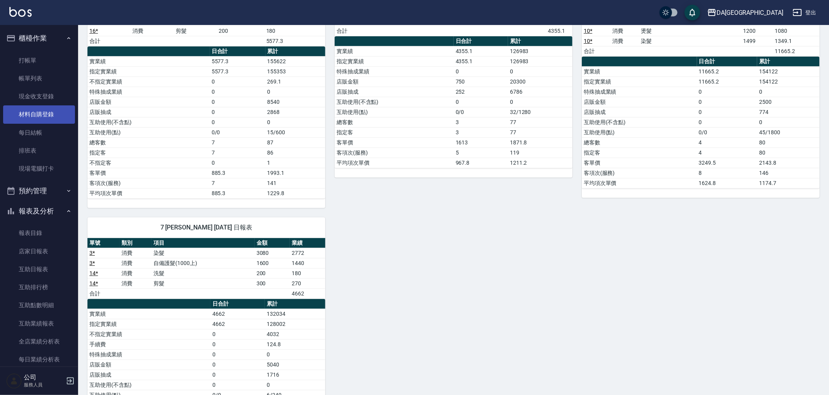
click at [47, 111] on link "材料自購登錄" at bounding box center [39, 114] width 72 height 18
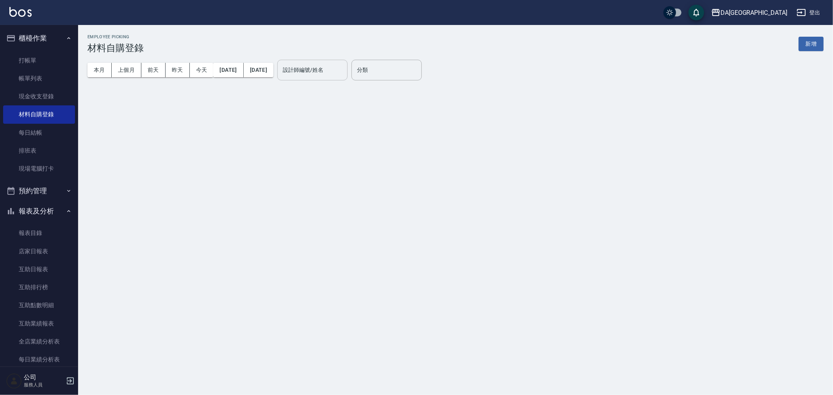
click at [306, 71] on div "設計師編號/姓名" at bounding box center [312, 70] width 70 height 21
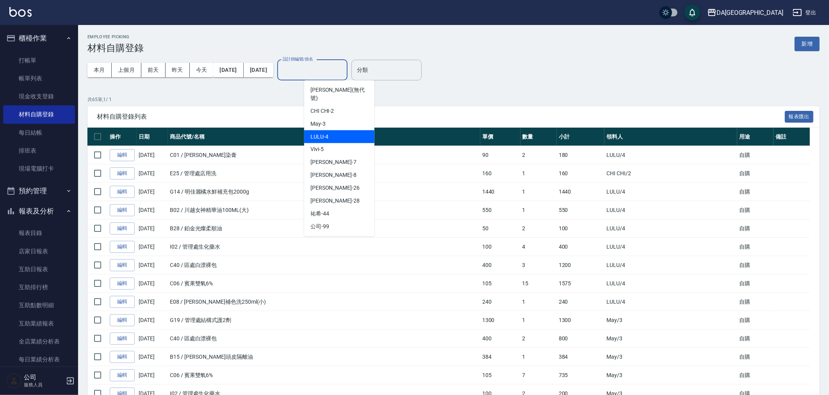
click at [330, 131] on div "LULU -4" at bounding box center [339, 136] width 70 height 13
type input "LULU-4"
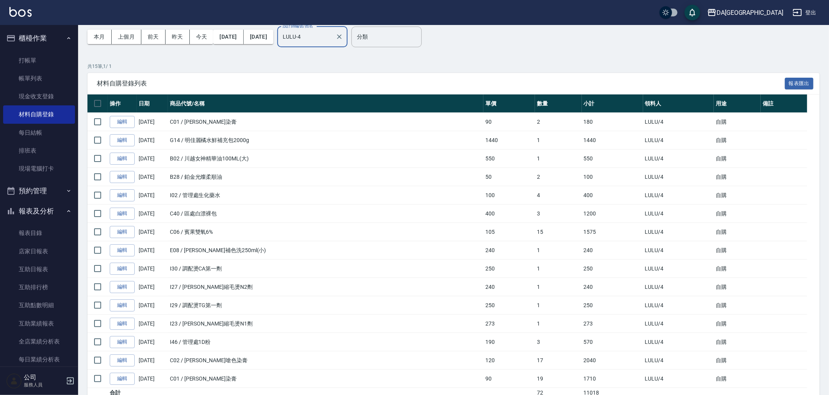
scroll to position [67, 0]
